Goal: Task Accomplishment & Management: Use online tool/utility

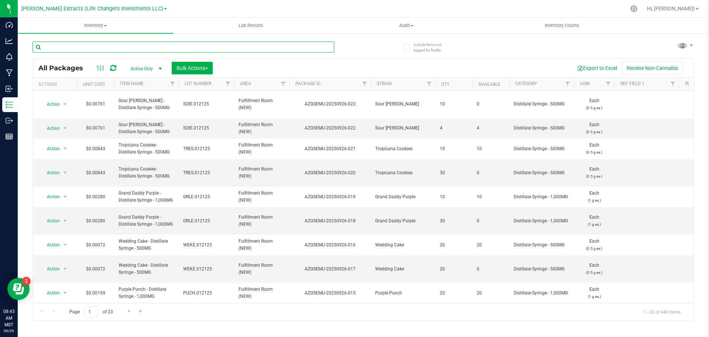
click at [78, 46] on input "text" at bounding box center [184, 46] width 302 height 11
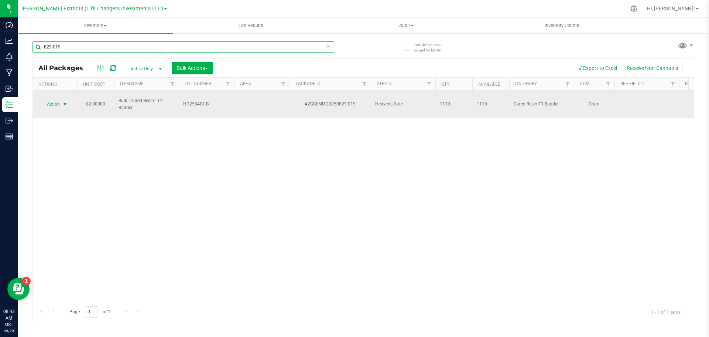
type input "829-019"
click at [54, 100] on span "Action" at bounding box center [50, 104] width 20 height 10
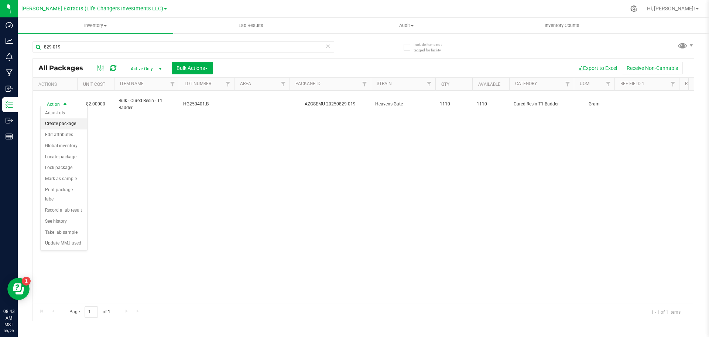
click at [54, 124] on li "Create package" at bounding box center [64, 123] width 47 height 11
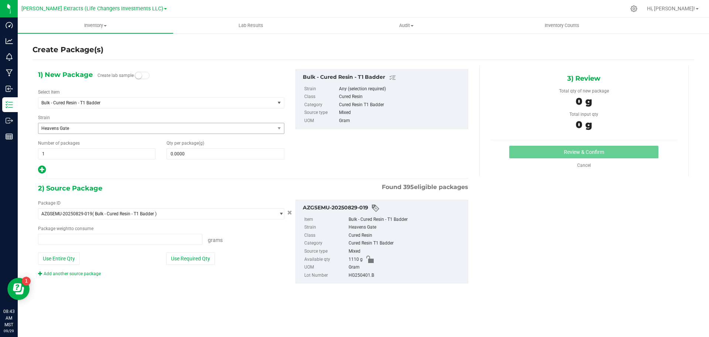
type input "0.0000 g"
click at [85, 103] on span "Bulk - Cured Resin - T1 Badder" at bounding box center [151, 102] width 221 height 5
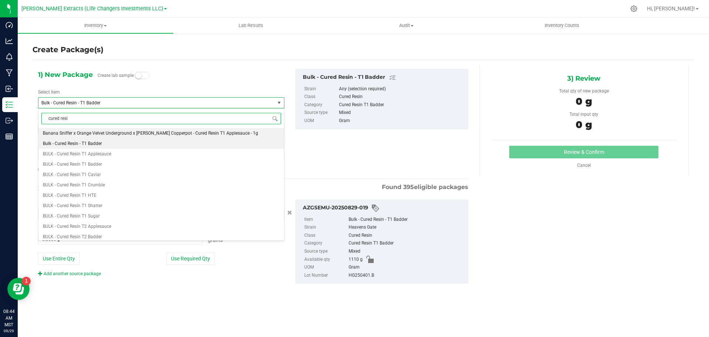
type input "cured resin"
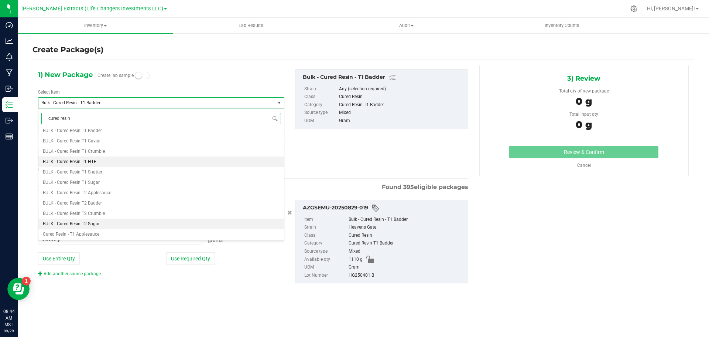
scroll to position [74, 0]
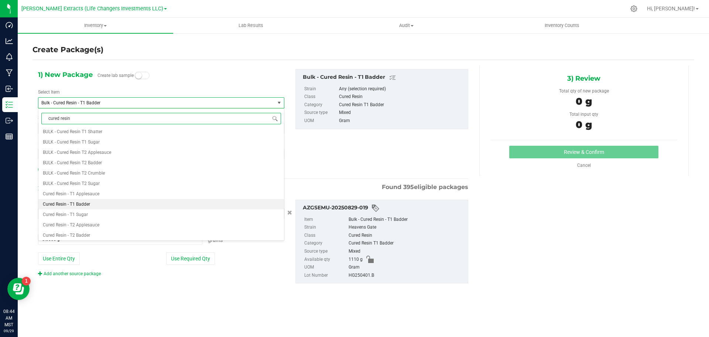
click at [85, 206] on span "Cured Resin - T1 Badder" at bounding box center [66, 203] width 47 height 5
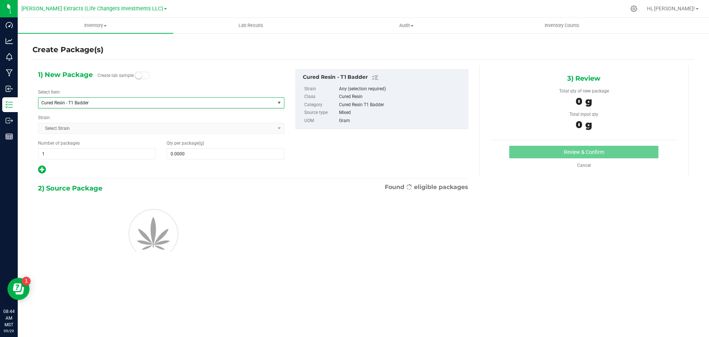
type input "0.0000"
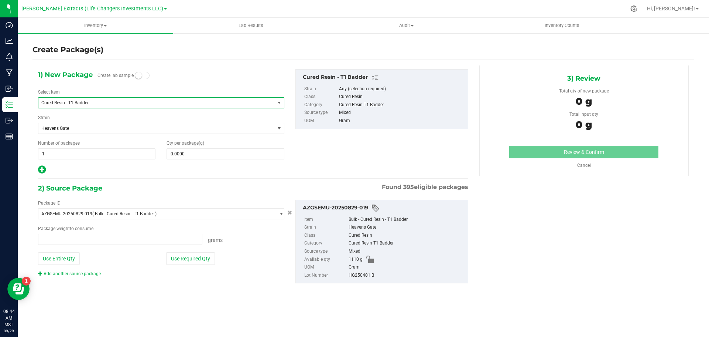
scroll to position [0, 0]
type input "0.0000 g"
click at [231, 155] on span at bounding box center [225, 153] width 117 height 11
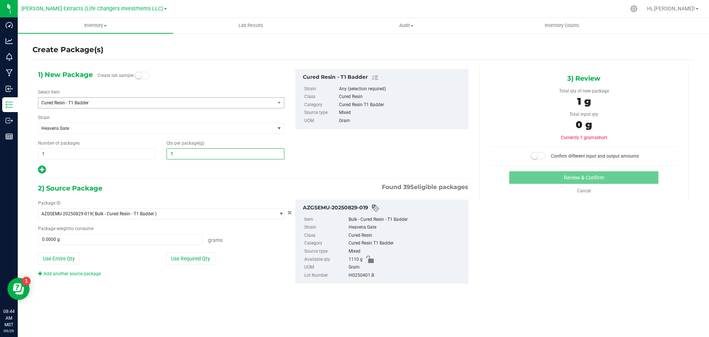
type input "10"
type input "10.0000"
drag, startPoint x: 45, startPoint y: 156, endPoint x: 40, endPoint y: 153, distance: 6.0
click at [41, 153] on span "1 1" at bounding box center [96, 153] width 117 height 11
type input "25"
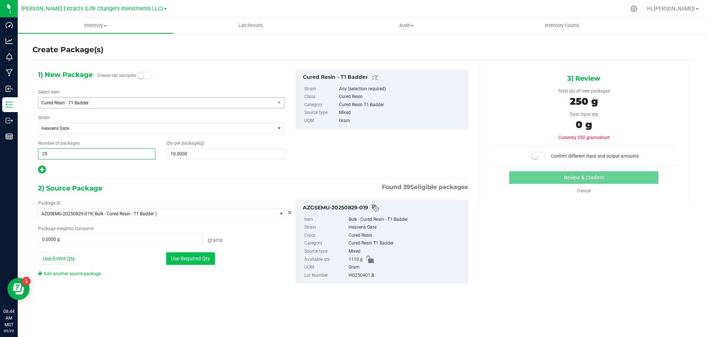
type input "25"
click at [182, 256] on button "Use Required Qty" at bounding box center [190, 258] width 49 height 13
type input "250.0000 g"
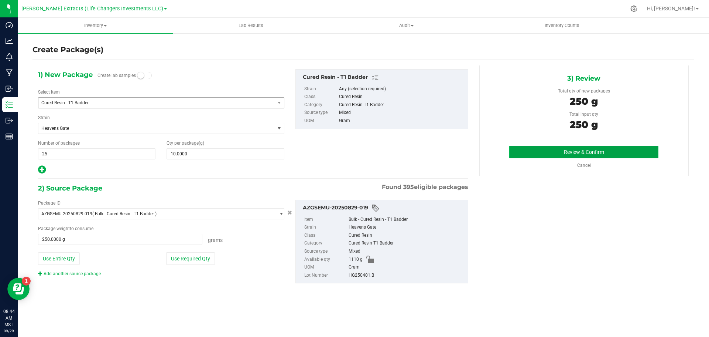
click at [616, 151] on button "Review & Confirm" at bounding box center [583, 152] width 149 height 13
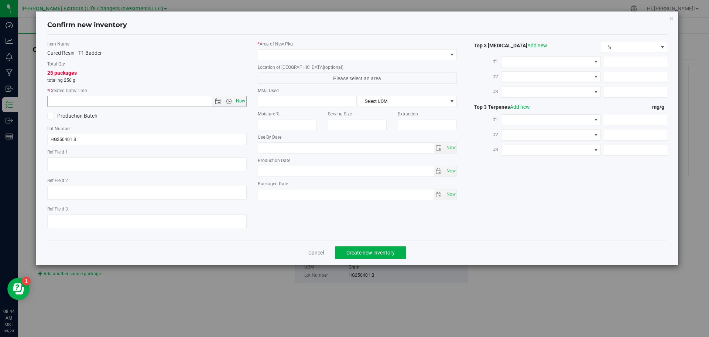
click at [241, 98] on span "Now" at bounding box center [240, 101] width 13 height 11
type input "[DATE] 8:44 AM"
click at [285, 55] on span at bounding box center [353, 55] width 190 height 10
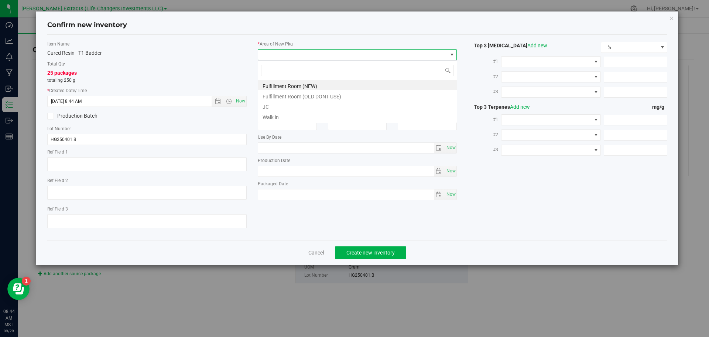
scroll to position [11, 200]
click at [297, 85] on li "Fulfillment Room (NEW)" at bounding box center [357, 85] width 199 height 10
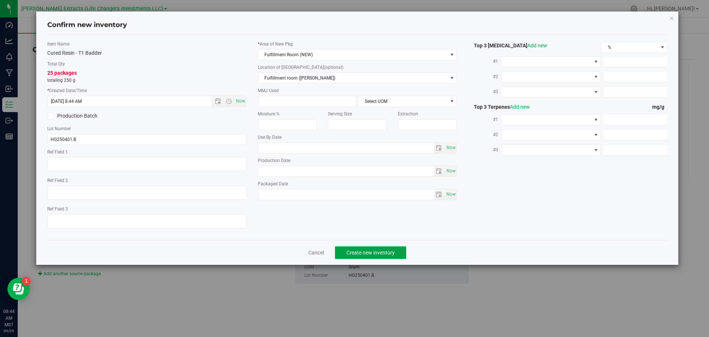
click at [382, 255] on span "Create new inventory" at bounding box center [371, 252] width 48 height 6
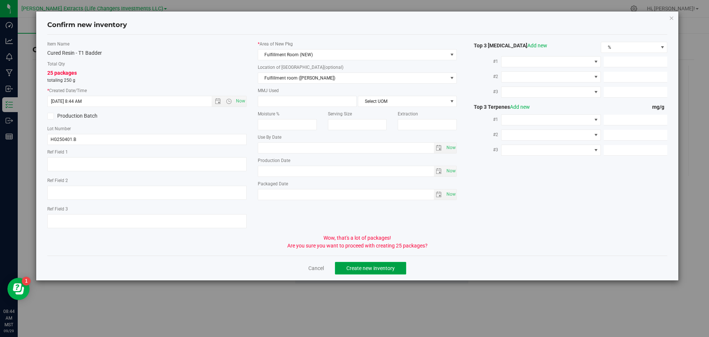
click at [373, 267] on span "Create new inventory" at bounding box center [371, 268] width 48 height 6
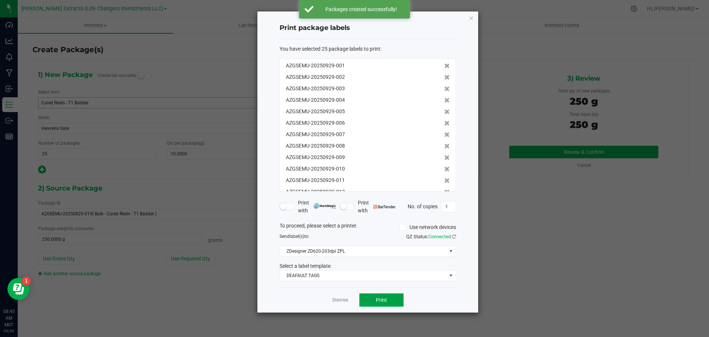
click at [387, 297] on span "Print" at bounding box center [381, 300] width 11 height 6
click at [470, 17] on icon "button" at bounding box center [471, 17] width 5 height 9
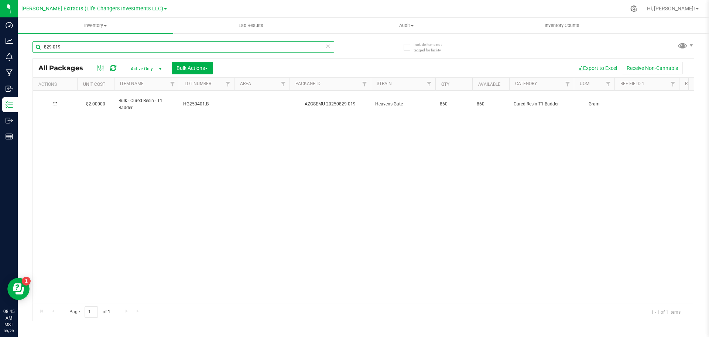
drag, startPoint x: 55, startPoint y: 47, endPoint x: 94, endPoint y: 49, distance: 38.8
click at [90, 49] on input "829-019" at bounding box center [184, 46] width 302 height 11
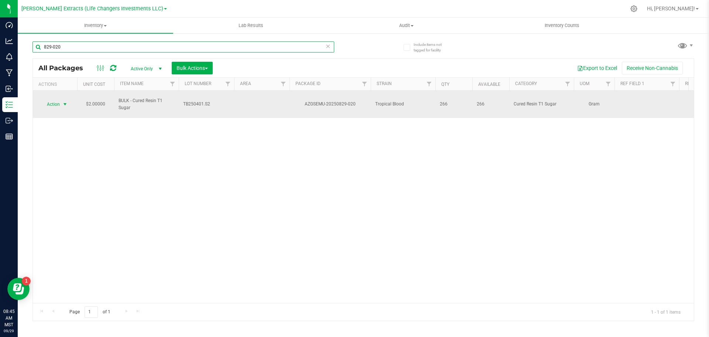
type input "829-020"
click at [55, 100] on span "Action" at bounding box center [50, 104] width 20 height 10
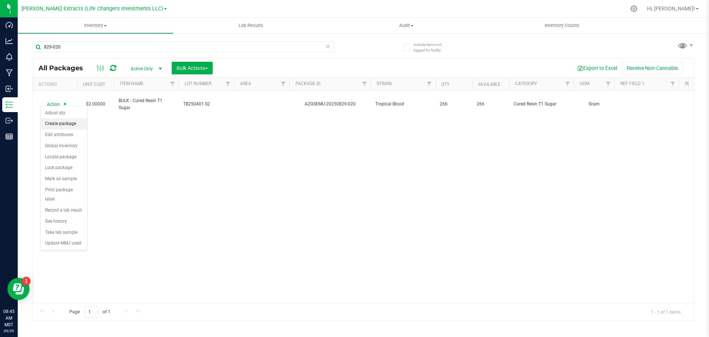
click at [61, 122] on li "Create package" at bounding box center [64, 123] width 47 height 11
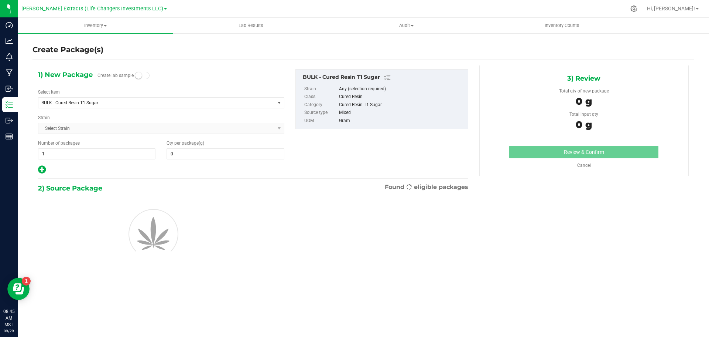
type input "0.0000"
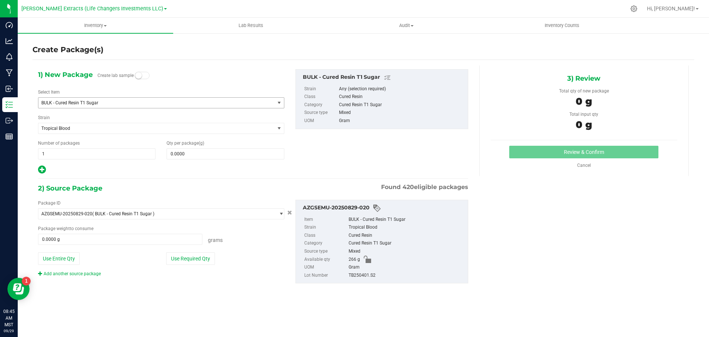
click at [68, 102] on span "BULK - Cured Resin T1 Sugar" at bounding box center [151, 102] width 221 height 5
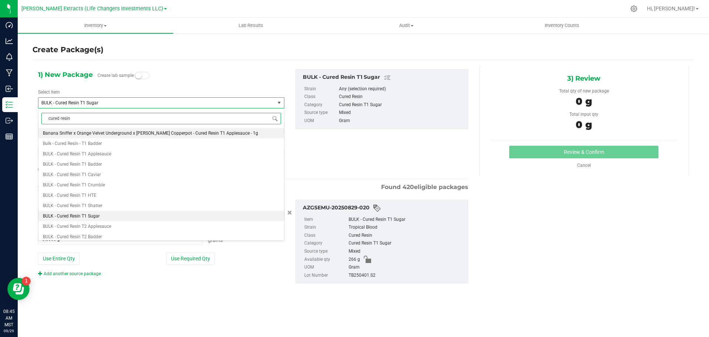
type input "cured resin"
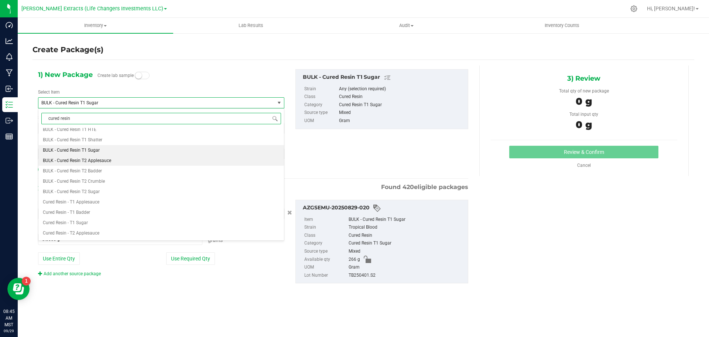
scroll to position [74, 0]
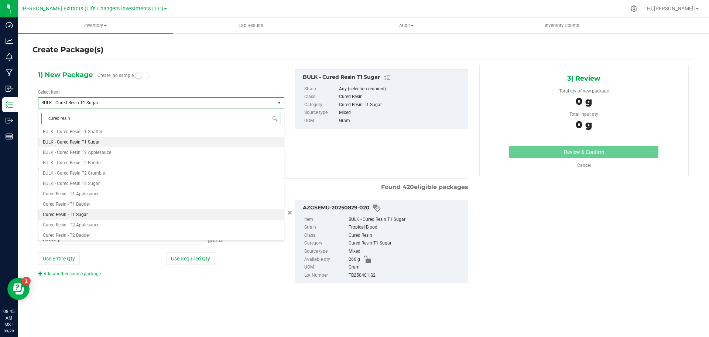
click at [75, 212] on span "Cured Resin - T1 Sugar" at bounding box center [65, 214] width 45 height 5
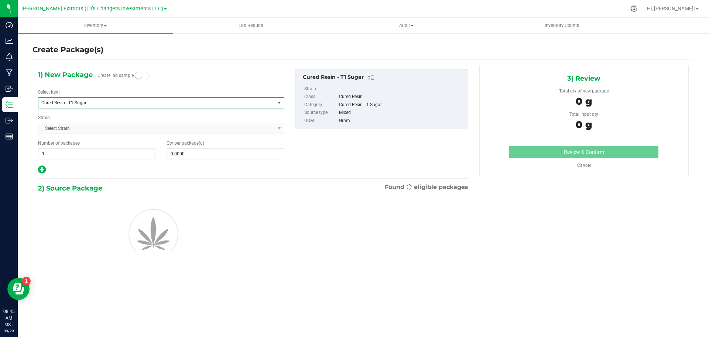
type input "0.0000"
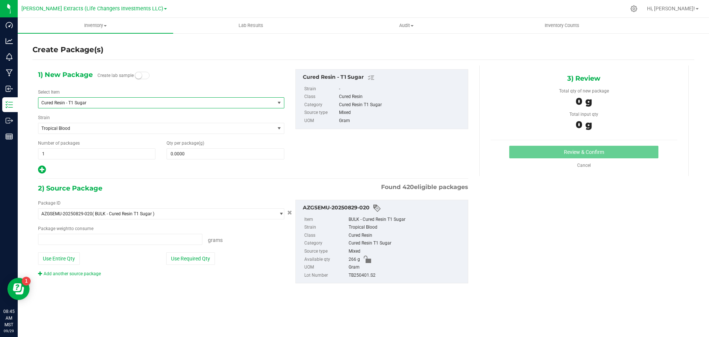
scroll to position [0, 0]
type input "0.0000 g"
click at [193, 155] on span at bounding box center [225, 153] width 117 height 11
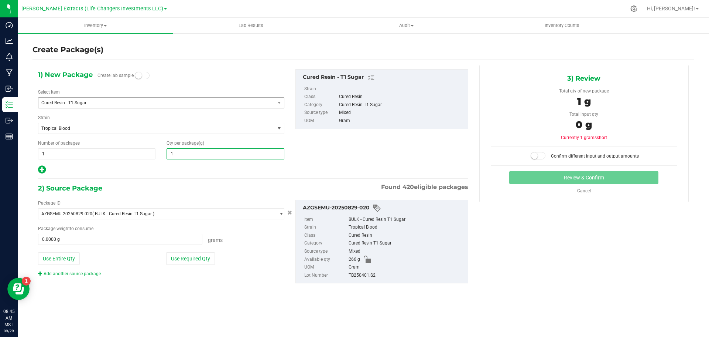
type input "10"
type input "10.0000"
drag, startPoint x: 51, startPoint y: 153, endPoint x: 38, endPoint y: 153, distance: 13.3
click at [38, 153] on span "1 1" at bounding box center [96, 153] width 117 height 11
type input "24"
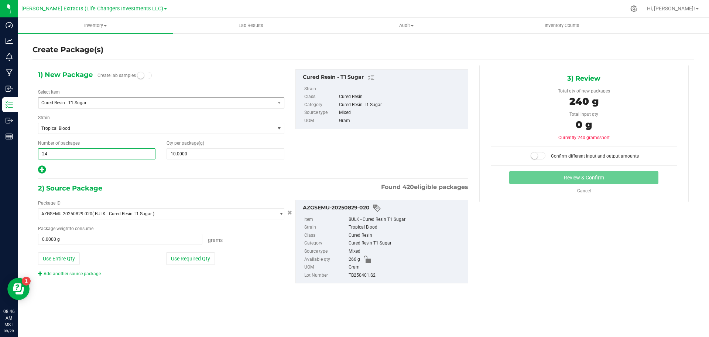
type input "24"
click at [42, 171] on icon at bounding box center [42, 169] width 8 height 9
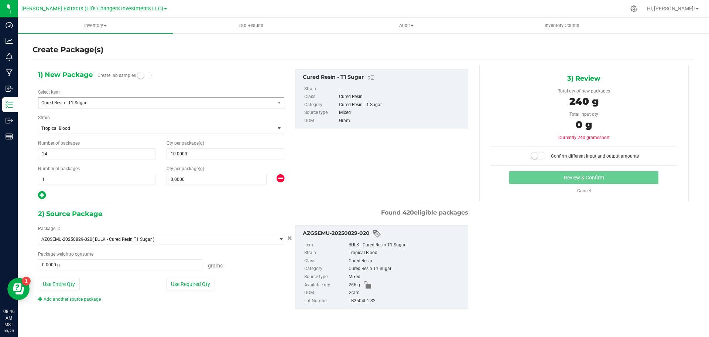
type input "10.0000"
click at [189, 180] on span at bounding box center [217, 179] width 100 height 11
type input "5"
type input "5.0000"
click at [233, 287] on div "Use Required Qty" at bounding box center [225, 283] width 118 height 13
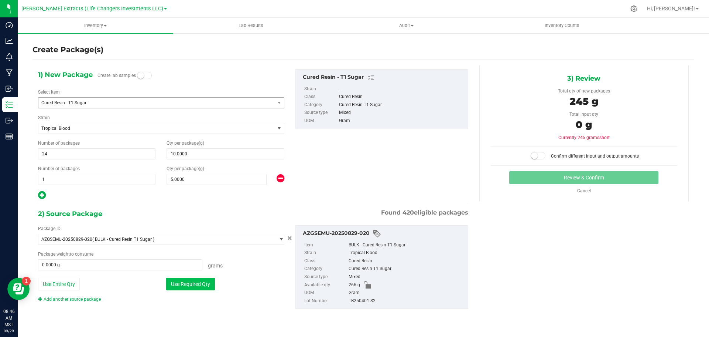
click at [183, 285] on button "Use Required Qty" at bounding box center [190, 283] width 49 height 13
type input "245.0000 g"
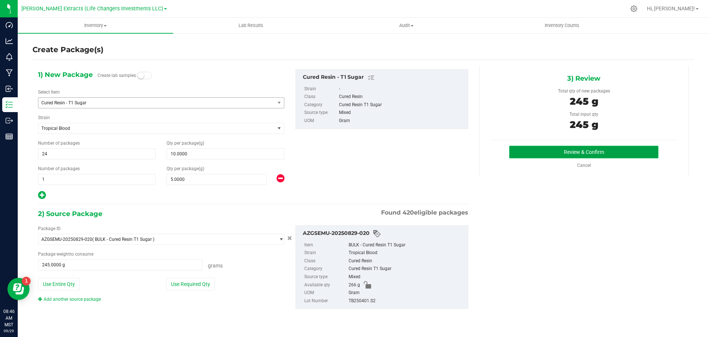
click at [567, 151] on button "Review & Confirm" at bounding box center [583, 152] width 149 height 13
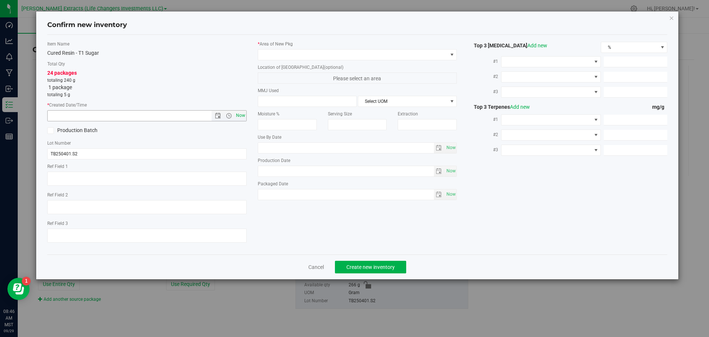
click at [238, 116] on span "Now" at bounding box center [240, 115] width 13 height 11
type input "[DATE] 8:46 AM"
click at [267, 55] on span at bounding box center [353, 55] width 190 height 10
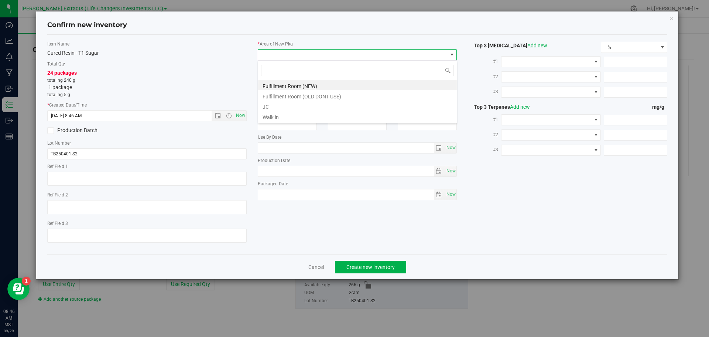
scroll to position [11, 200]
click at [273, 83] on li "Fulfillment Room (NEW)" at bounding box center [357, 85] width 199 height 10
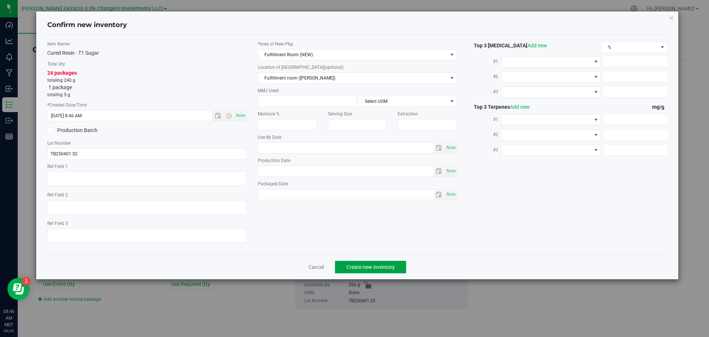
click at [364, 265] on span "Create new inventory" at bounding box center [371, 267] width 48 height 6
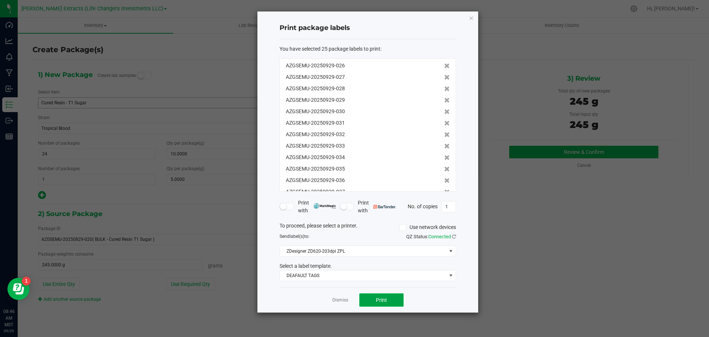
click at [373, 301] on button "Print" at bounding box center [381, 299] width 44 height 13
click at [473, 18] on icon "button" at bounding box center [471, 17] width 5 height 9
